Goal: Check status: Check status

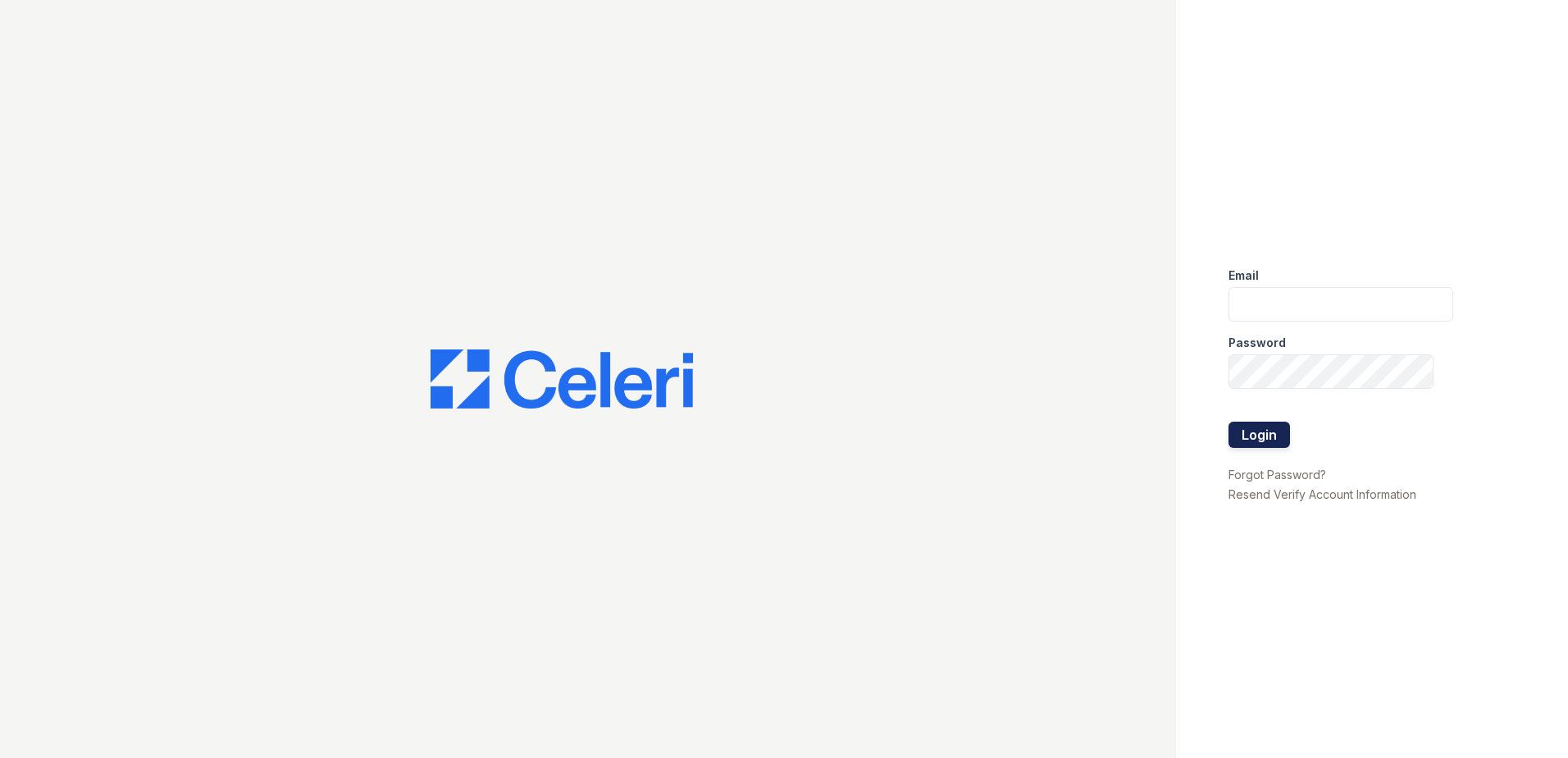
type input "renewonblues@trinity-pm.com"
click at [1241, 446] on button "Login" at bounding box center [1259, 435] width 61 height 26
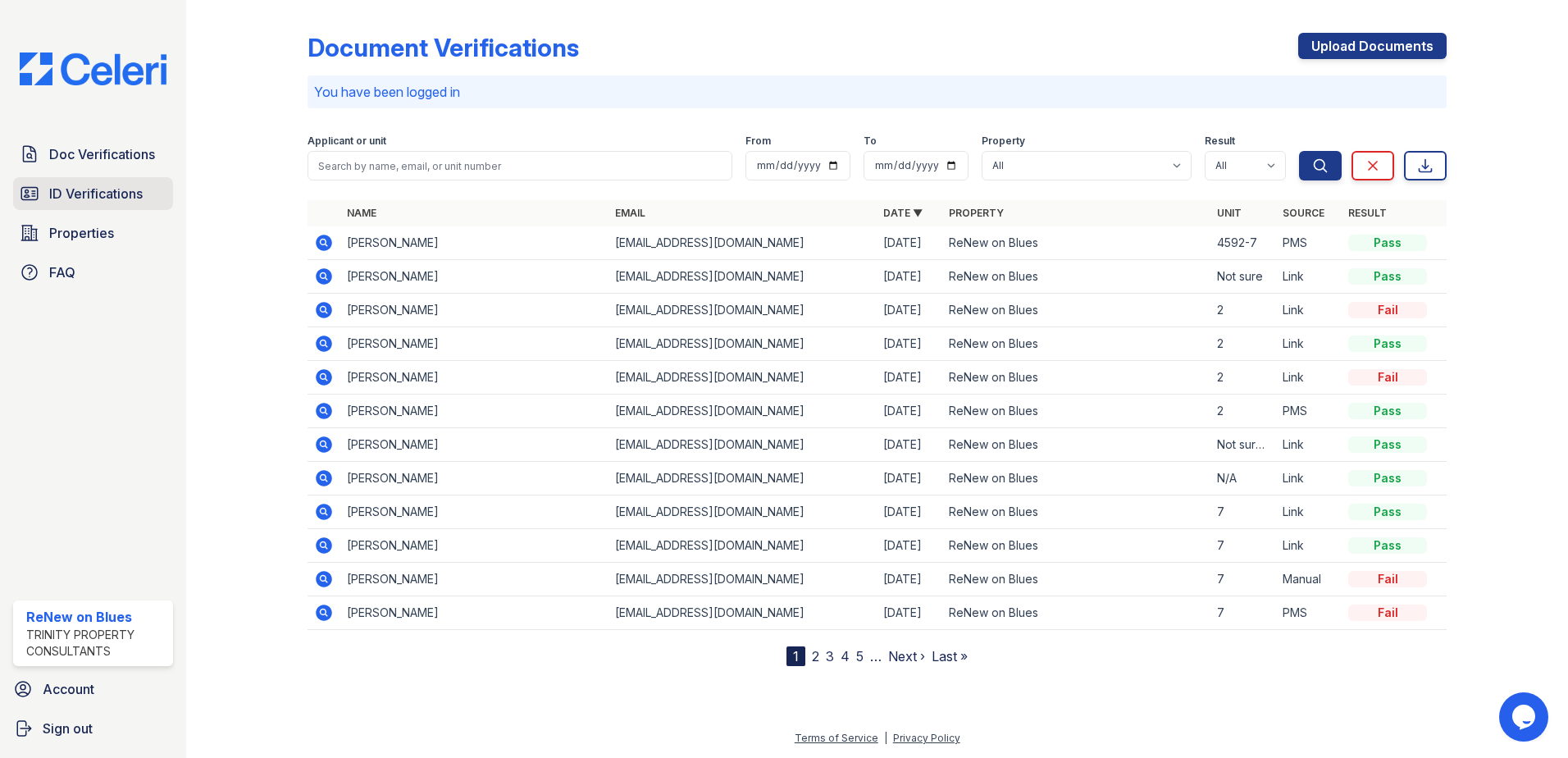
click at [63, 201] on span "ID Verifications" at bounding box center [96, 193] width 93 height 20
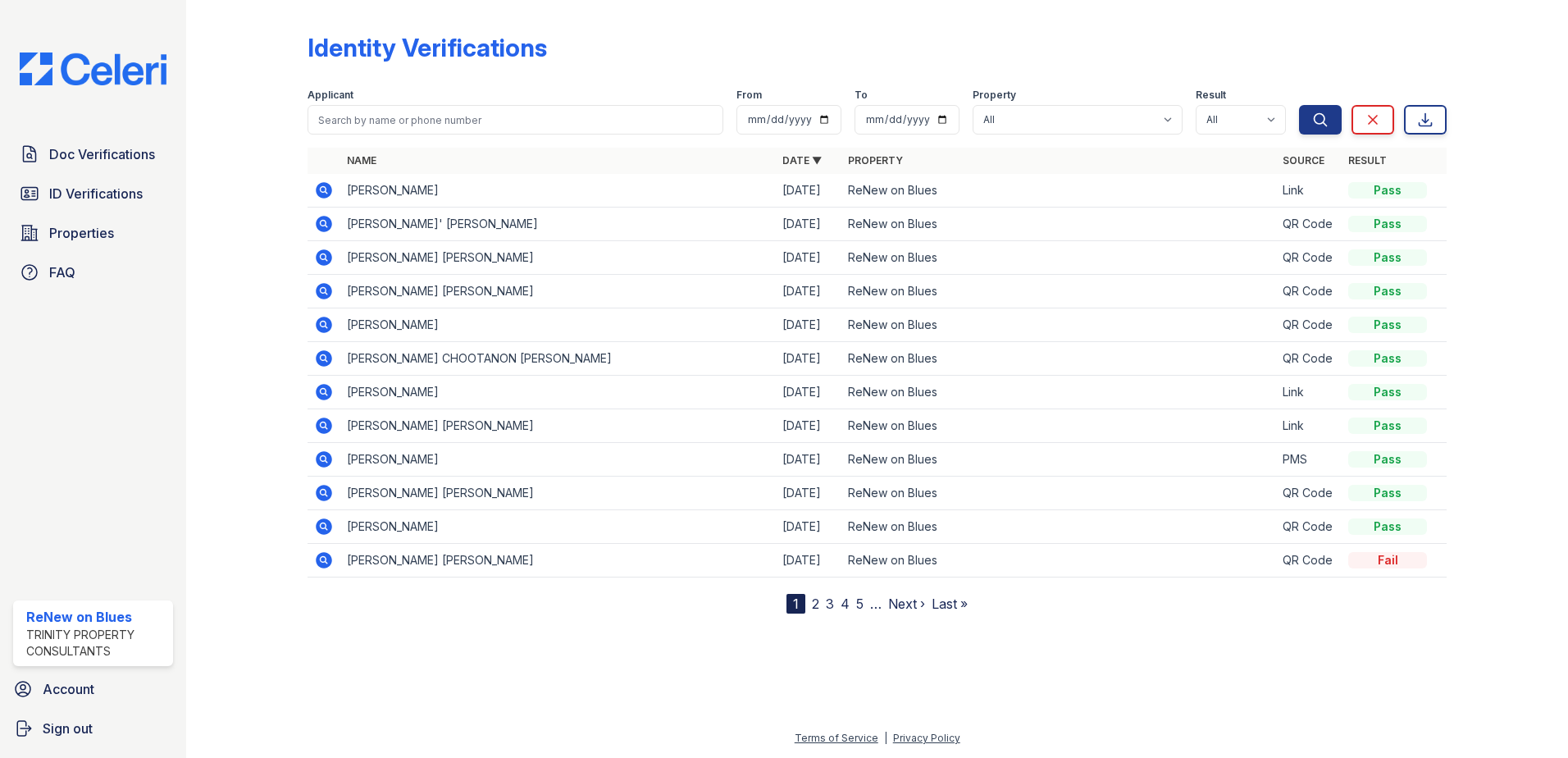
click at [319, 461] on icon at bounding box center [324, 459] width 16 height 16
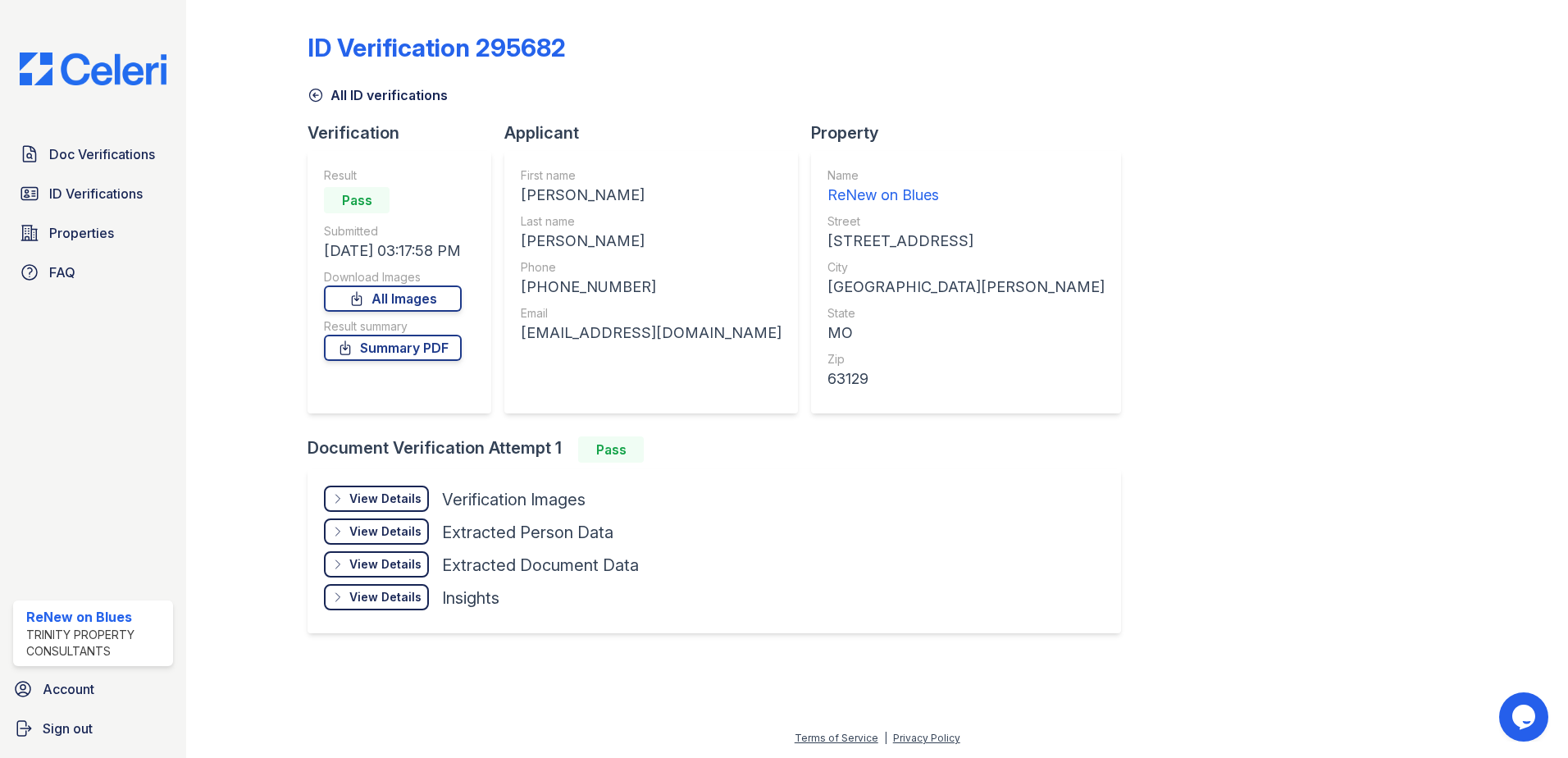
click at [376, 494] on div "View Details" at bounding box center [385, 498] width 73 height 16
